Goal: Navigation & Orientation: Find specific page/section

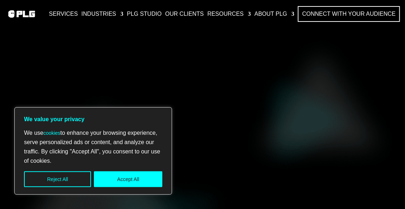
click at [147, 178] on button "Accept All" at bounding box center [128, 179] width 69 height 16
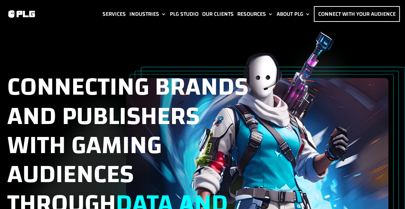
click at [284, 13] on link "About PLG" at bounding box center [294, 14] width 34 height 16
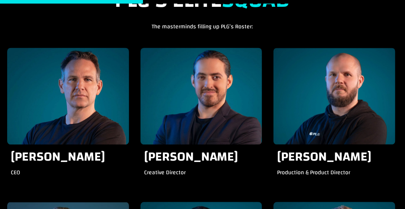
scroll to position [629, 0]
